Goal: Navigation & Orientation: Find specific page/section

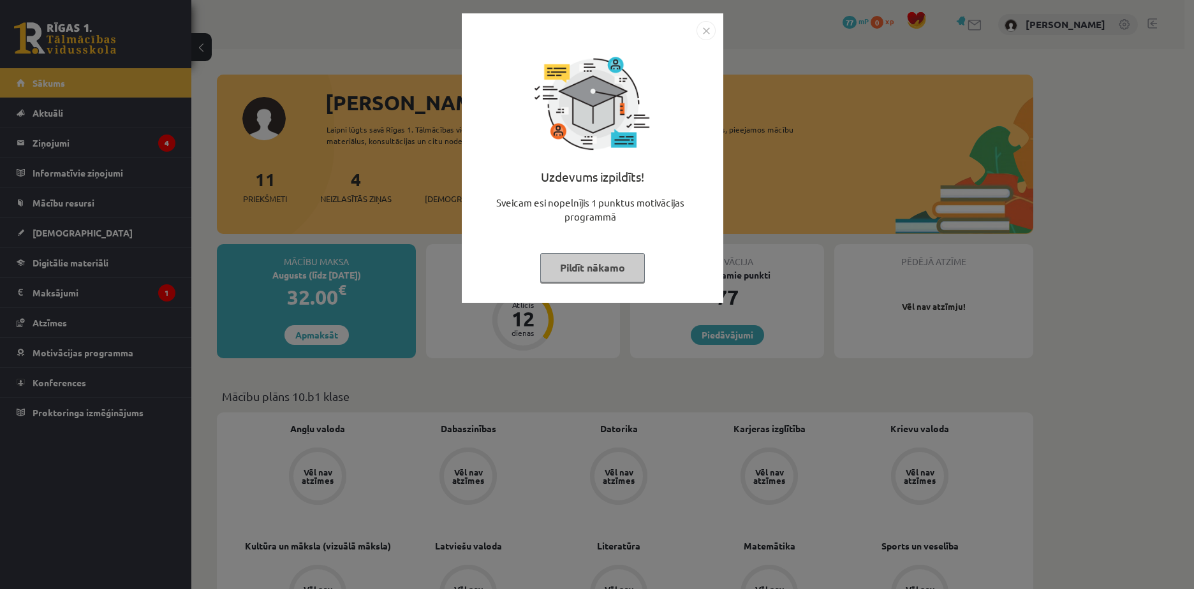
click at [119, 150] on div "Uzdevums izpildīts! Sveicam esi nopelnījis 1 punktus motivācijas programmā Pild…" at bounding box center [597, 294] width 1194 height 589
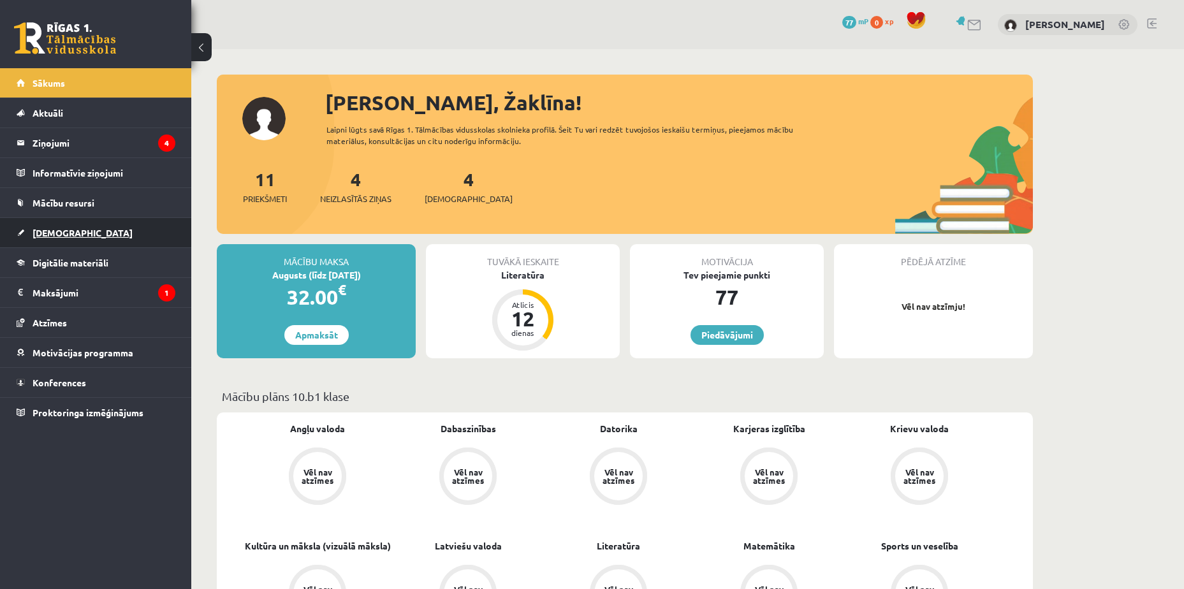
click at [117, 231] on link "[DEMOGRAPHIC_DATA]" at bounding box center [96, 232] width 159 height 29
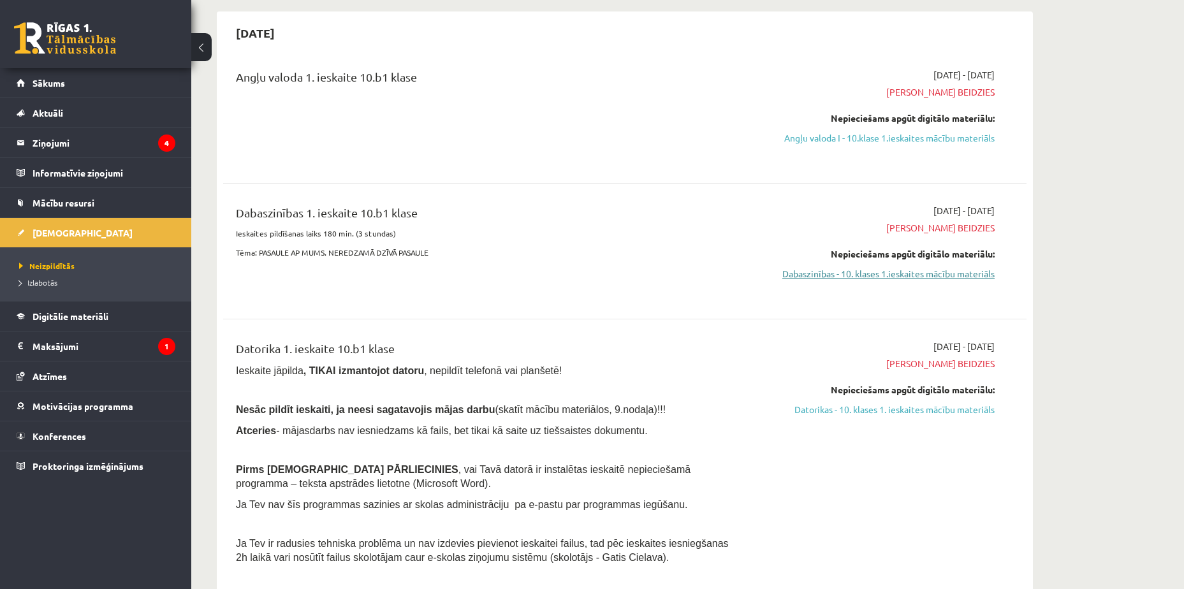
scroll to position [128, 0]
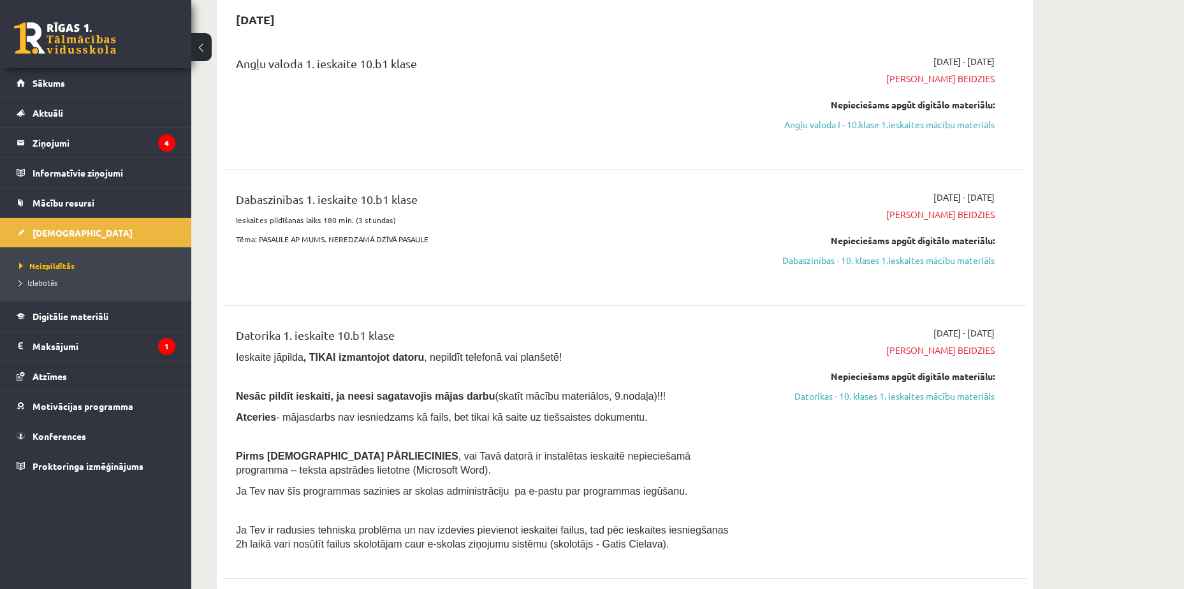
click at [243, 203] on div "Dabaszinības 1. ieskaite 10.b1 klase" at bounding box center [485, 203] width 499 height 24
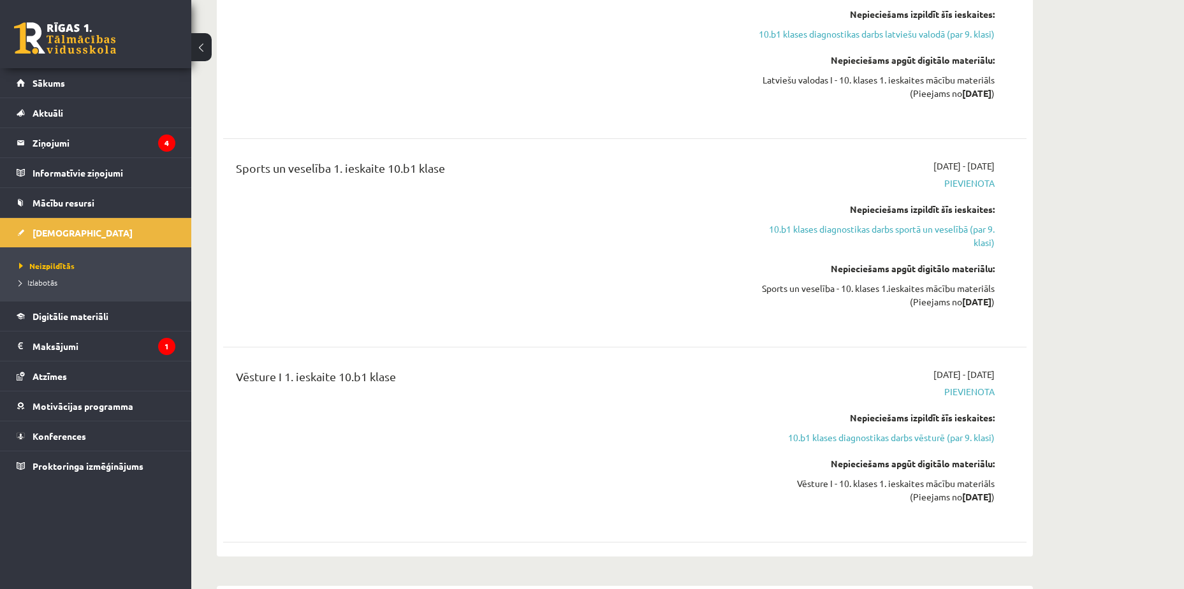
scroll to position [0, 0]
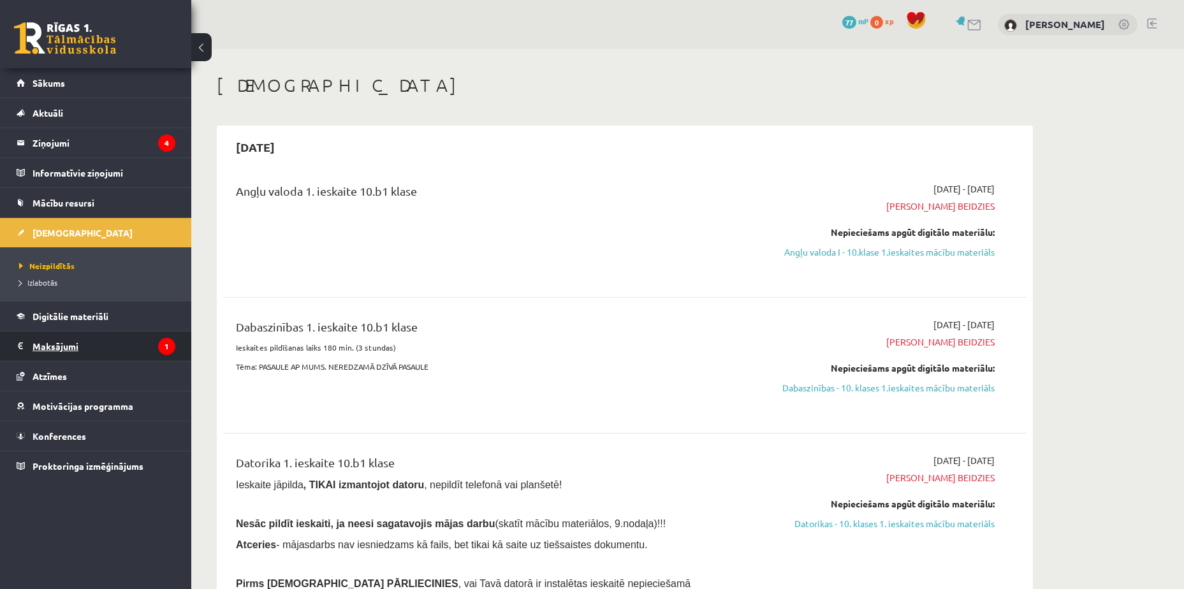
click at [138, 345] on legend "Maksājumi 1" at bounding box center [104, 346] width 143 height 29
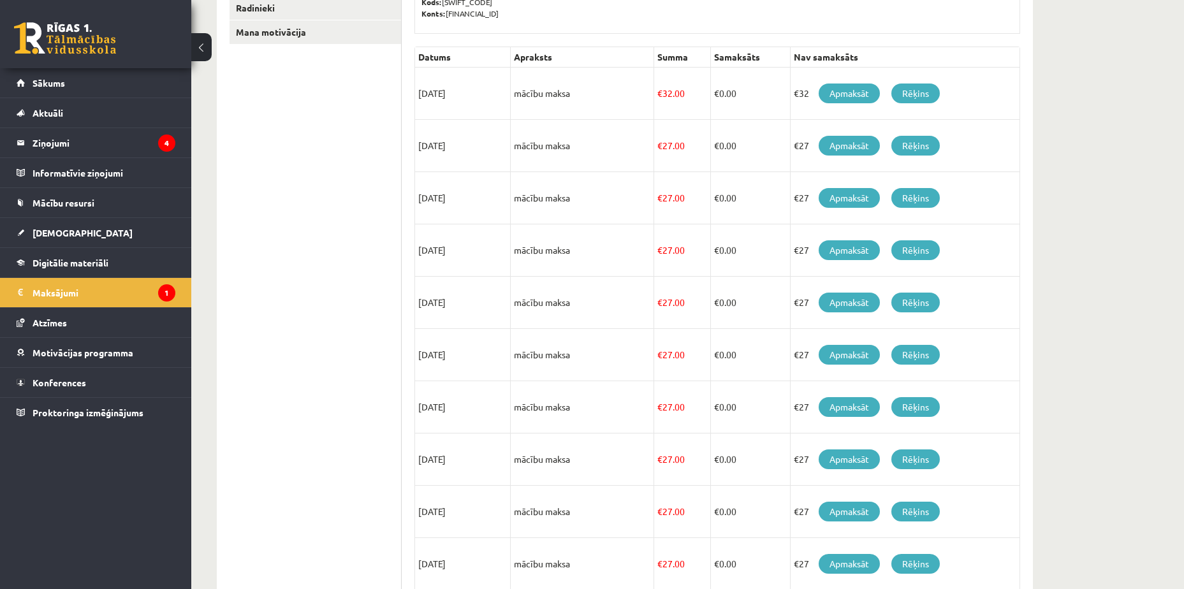
scroll to position [347, 0]
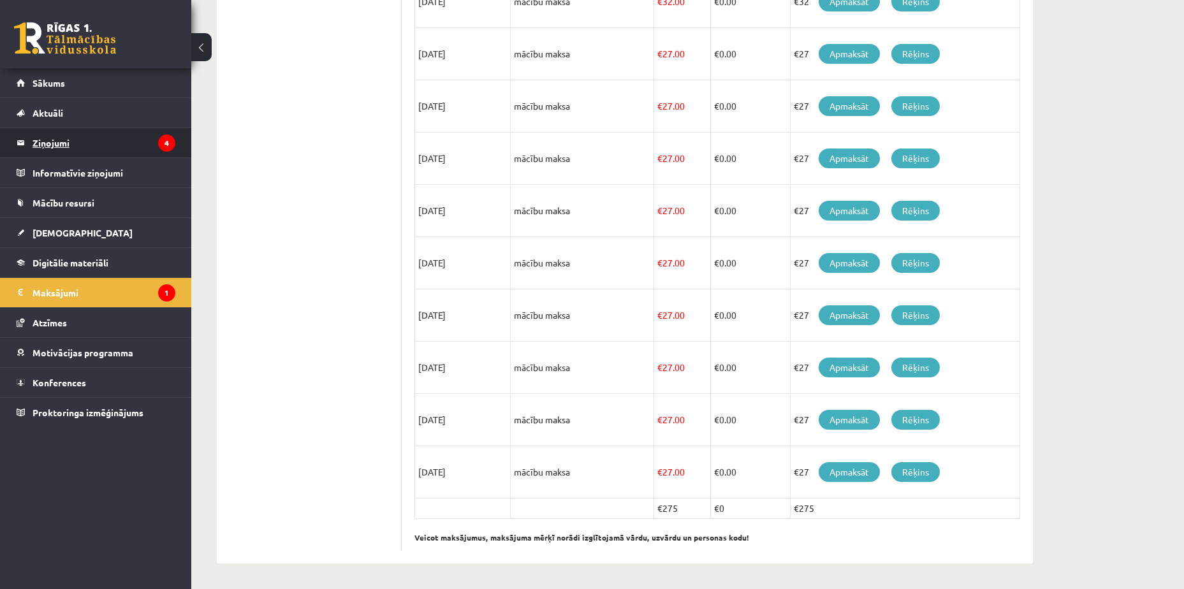
click at [111, 146] on legend "Ziņojumi 4" at bounding box center [104, 142] width 143 height 29
